Goal: Use online tool/utility: Utilize a website feature to perform a specific function

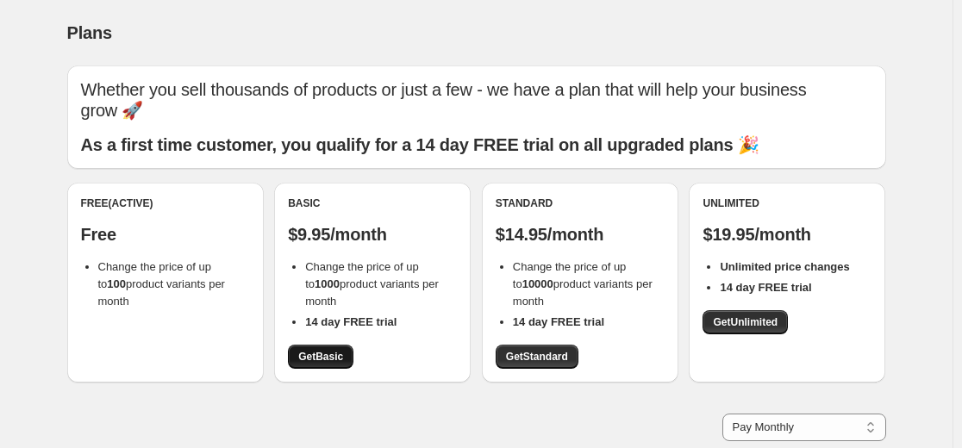
click at [313, 358] on span "Get Basic" at bounding box center [320, 357] width 45 height 14
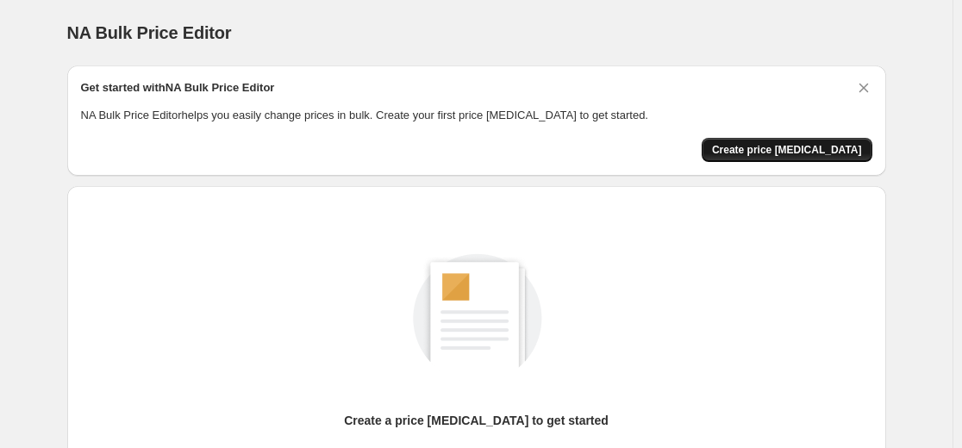
click at [788, 153] on span "Create price [MEDICAL_DATA]" at bounding box center [787, 150] width 150 height 14
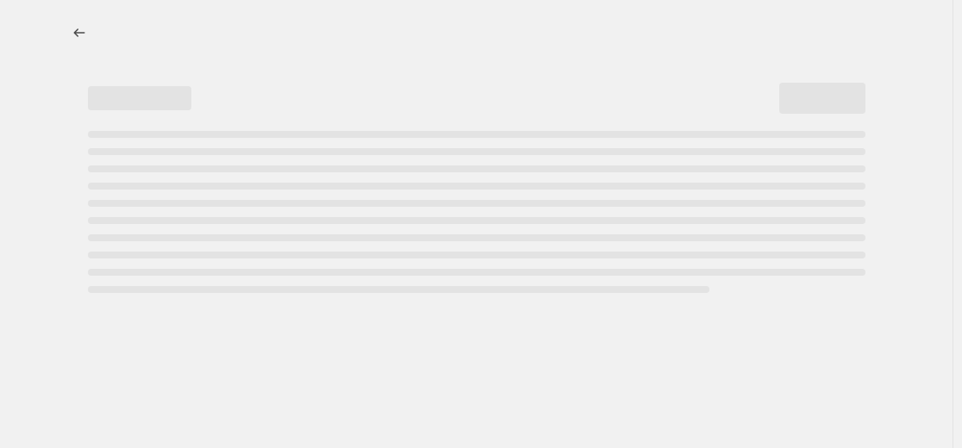
select select "percentage"
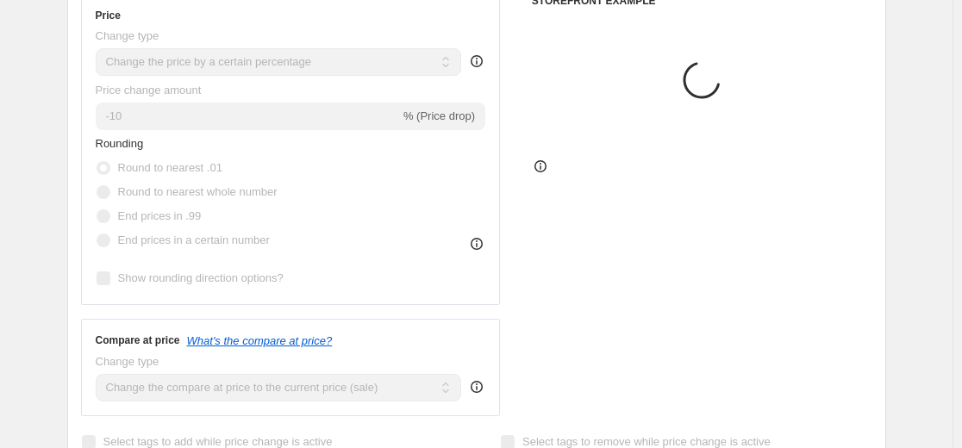
scroll to position [345, 0]
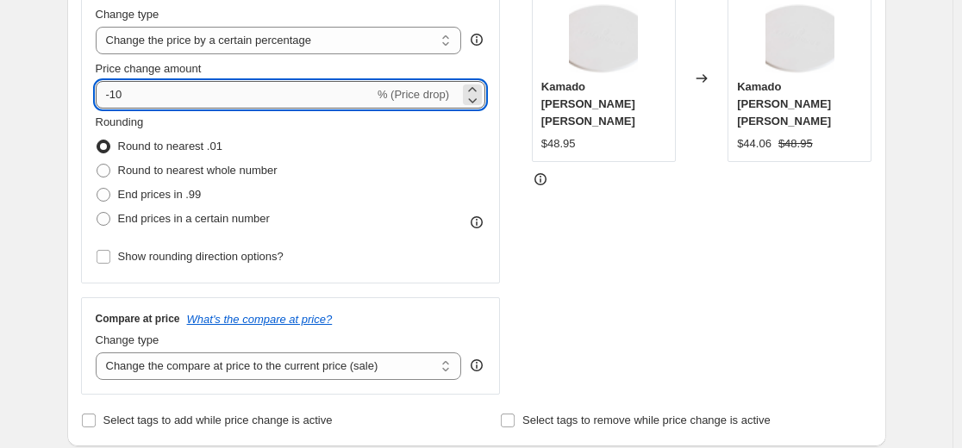
click at [347, 98] on input "-10" at bounding box center [235, 95] width 278 height 28
type input "-1"
type input "-55"
click at [559, 184] on div "STOREFRONT EXAMPLE [PERSON_NAME] [PERSON_NAME] $48.95 Changed to [PERSON_NAME] …" at bounding box center [702, 183] width 340 height 422
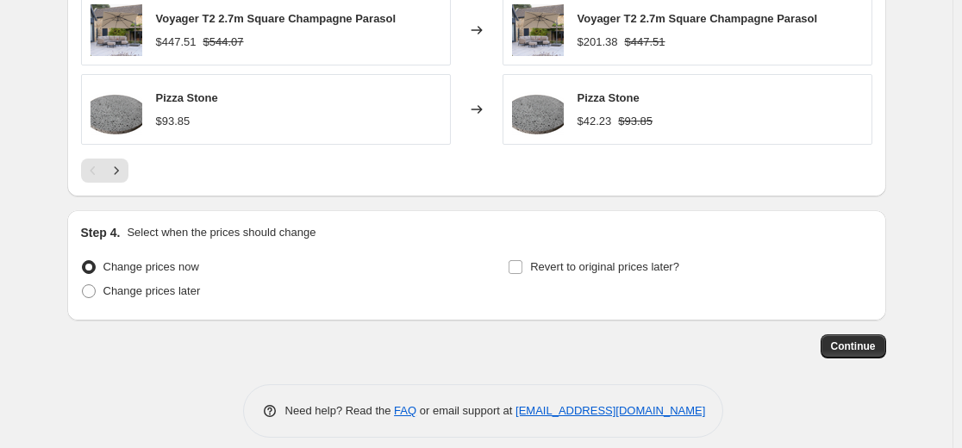
scroll to position [1280, 0]
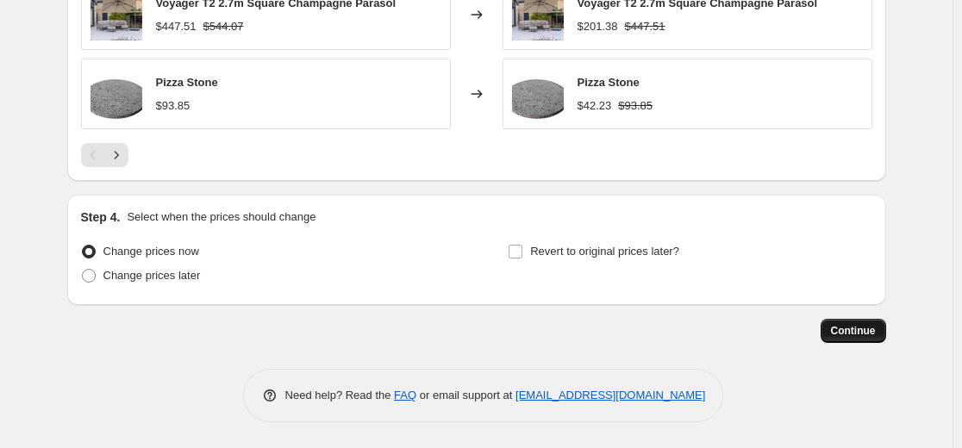
click at [838, 327] on span "Continue" at bounding box center [853, 331] width 45 height 14
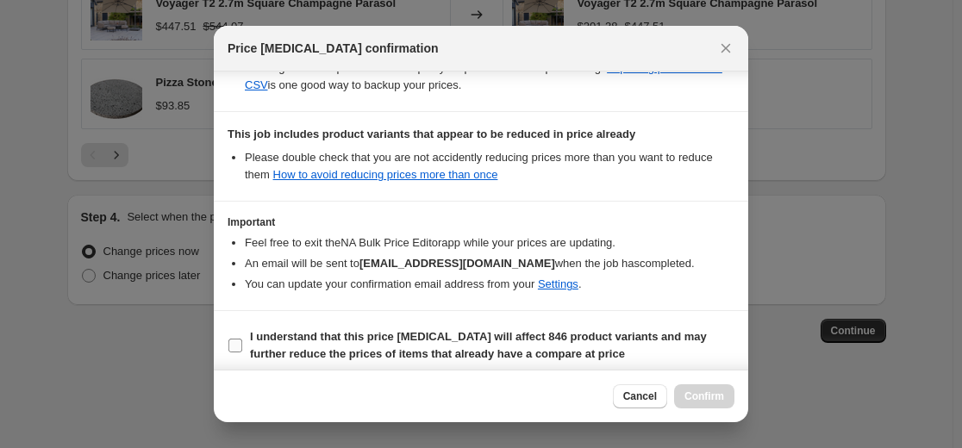
scroll to position [372, 0]
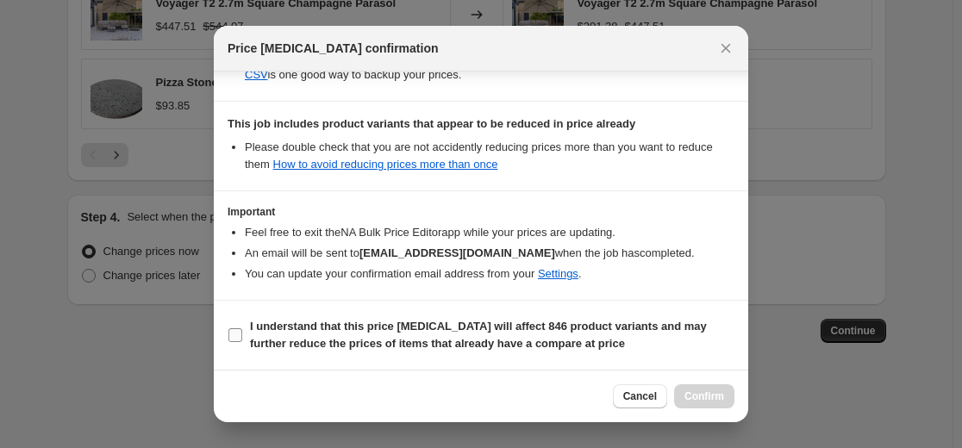
click at [305, 334] on span "I understand that this price [MEDICAL_DATA] will affect 846 product variants an…" at bounding box center [492, 335] width 484 height 34
click at [242, 334] on input "I understand that this price [MEDICAL_DATA] will affect 846 product variants an…" at bounding box center [235, 335] width 14 height 14
checkbox input "true"
click at [699, 389] on button "Confirm" at bounding box center [704, 396] width 60 height 24
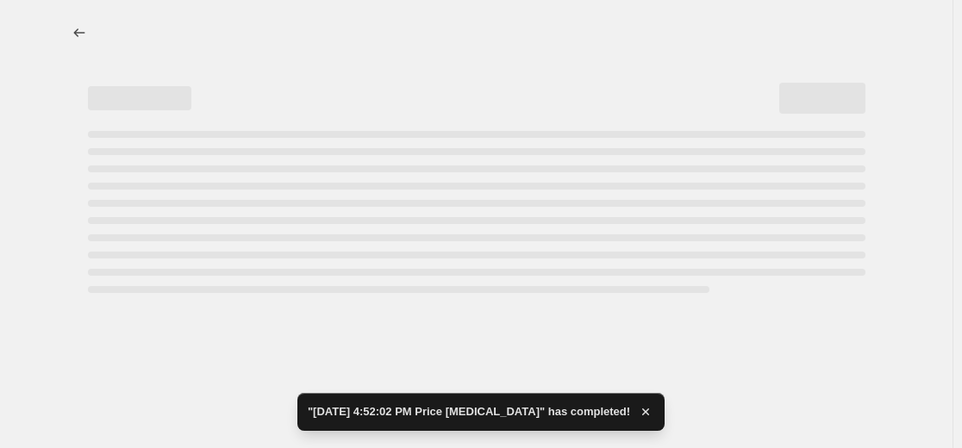
select select "percentage"
